Goal: Find contact information: Find contact information

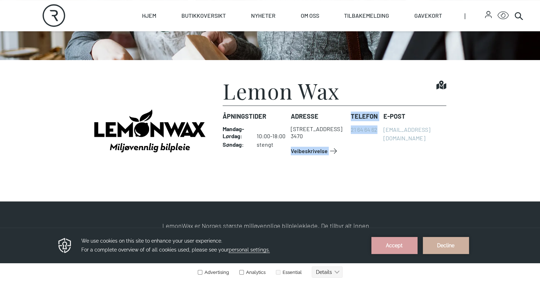
drag, startPoint x: 386, startPoint y: 163, endPoint x: 345, endPoint y: 164, distance: 40.8
click at [345, 162] on dl "Åpningstider Mandag - Lørdag : 10:00-18:00 Søndag : stengt Adresse [STREET_ADDR…" at bounding box center [333, 133] width 223 height 57
click at [374, 162] on div "Telefon [PHONE_NUMBER]" at bounding box center [363, 134] width 27 height 56
drag, startPoint x: 353, startPoint y: 161, endPoint x: 424, endPoint y: 192, distance: 76.6
click at [424, 162] on dl "Åpningstider Mandag - Lørdag : 10:00-18:00 Søndag : stengt Adresse [STREET_ADDR…" at bounding box center [333, 133] width 223 height 57
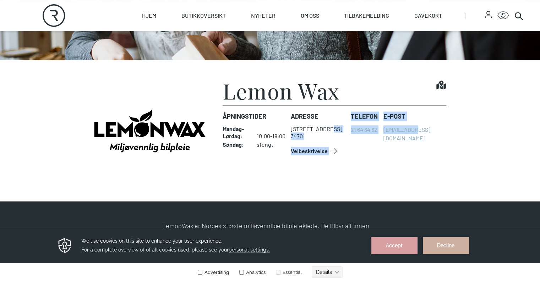
click at [424, 162] on div "E-post [EMAIL_ADDRESS][DOMAIN_NAME]" at bounding box center [414, 134] width 62 height 56
drag, startPoint x: 446, startPoint y: 161, endPoint x: 357, endPoint y: 140, distance: 91.9
click at [357, 140] on dl "Åpningstider Mandag - Lørdag : 10:00-18:00 Søndag : stengt Adresse [STREET_ADDR…" at bounding box center [333, 133] width 223 height 57
copy dl "Telefon [PHONE_NUMBER] E-post [EMAIL_ADDRESS][DOMAIN_NAME]"
